Goal: Task Accomplishment & Management: Complete application form

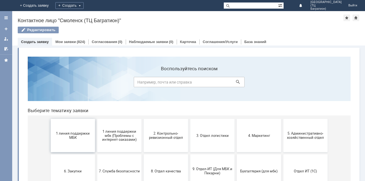
click at [70, 138] on span "1 линия поддержки МБК" at bounding box center [72, 135] width 41 height 8
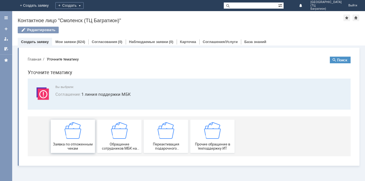
click at [72, 142] on span "Заявка по отложенным чекам" at bounding box center [72, 146] width 41 height 8
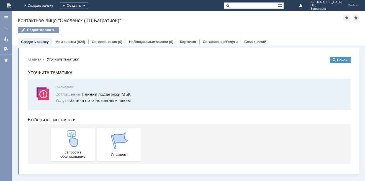
click at [72, 142] on img at bounding box center [73, 138] width 17 height 17
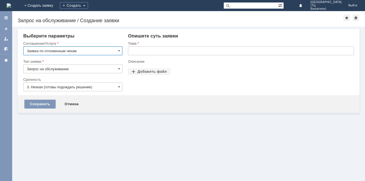
click at [112, 87] on input "3. Низкая (готовы подождать решение)" at bounding box center [72, 86] width 99 height 9
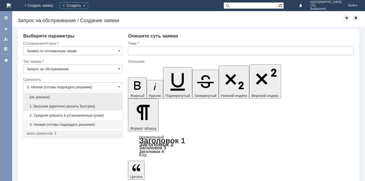
click at [78, 107] on span "1. Высокая (критично решить быстрее)" at bounding box center [73, 106] width 92 height 4
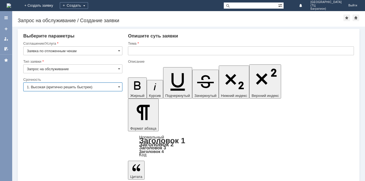
type input "1. Высокая (критично решить быстрее)"
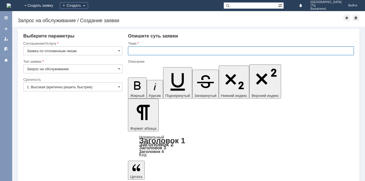
click at [150, 48] on input "text" at bounding box center [241, 50] width 226 height 9
type input "удалить"
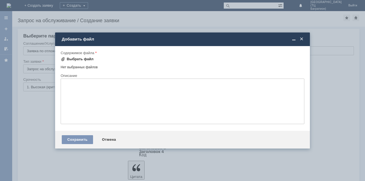
click at [65, 59] on div "Выбрать файл" at bounding box center [77, 59] width 33 height 4
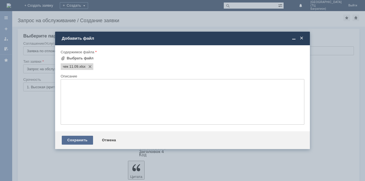
click at [83, 141] on div "Сохранить" at bounding box center [77, 139] width 31 height 9
